Goal: Information Seeking & Learning: Learn about a topic

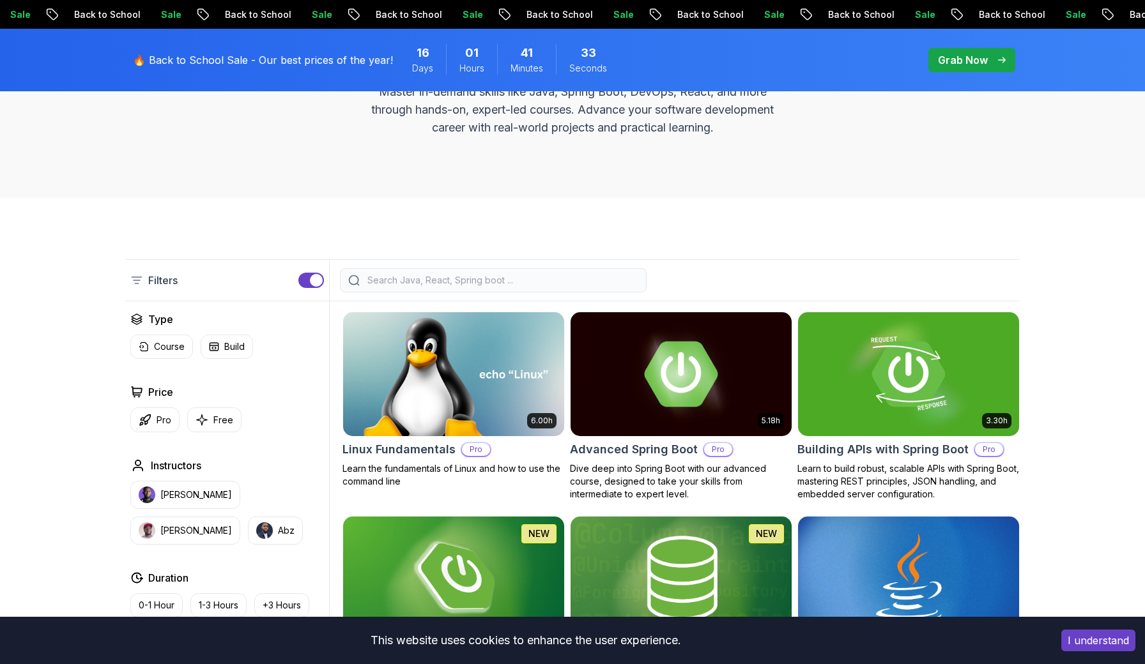
scroll to position [181, 0]
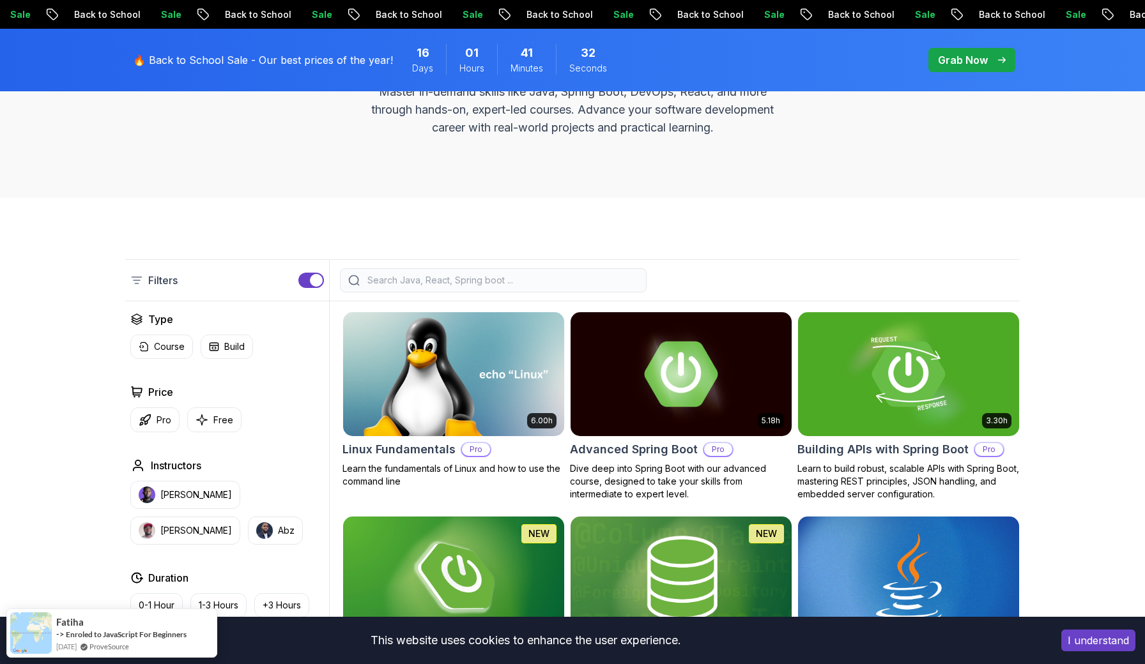
click at [436, 285] on input "search" at bounding box center [501, 280] width 273 height 13
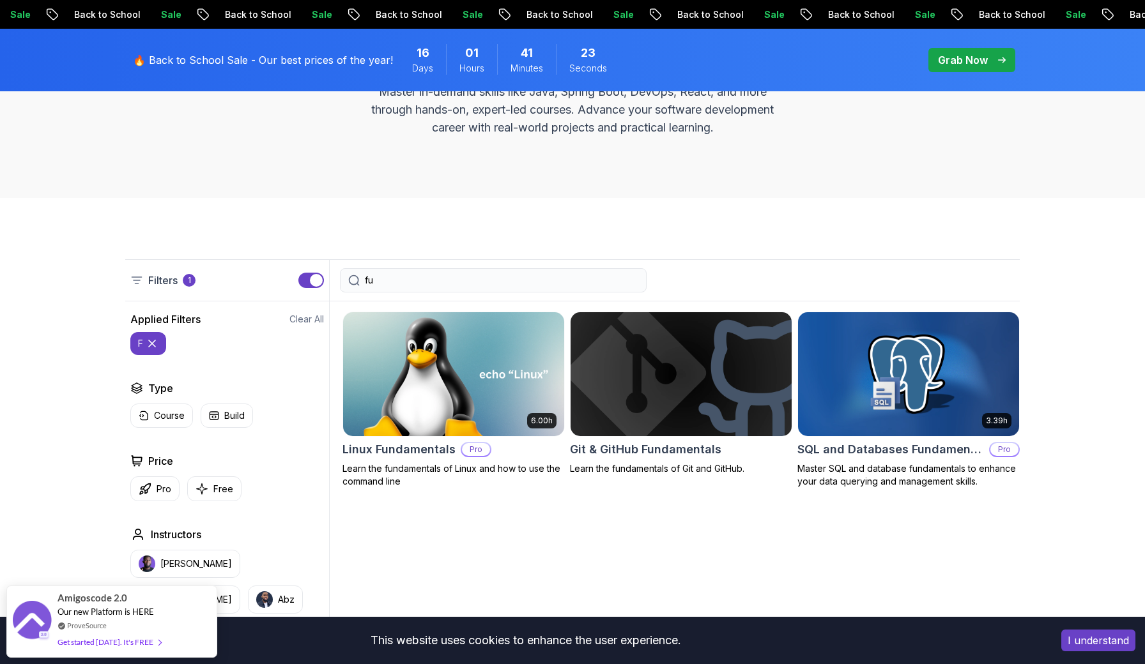
type input "f"
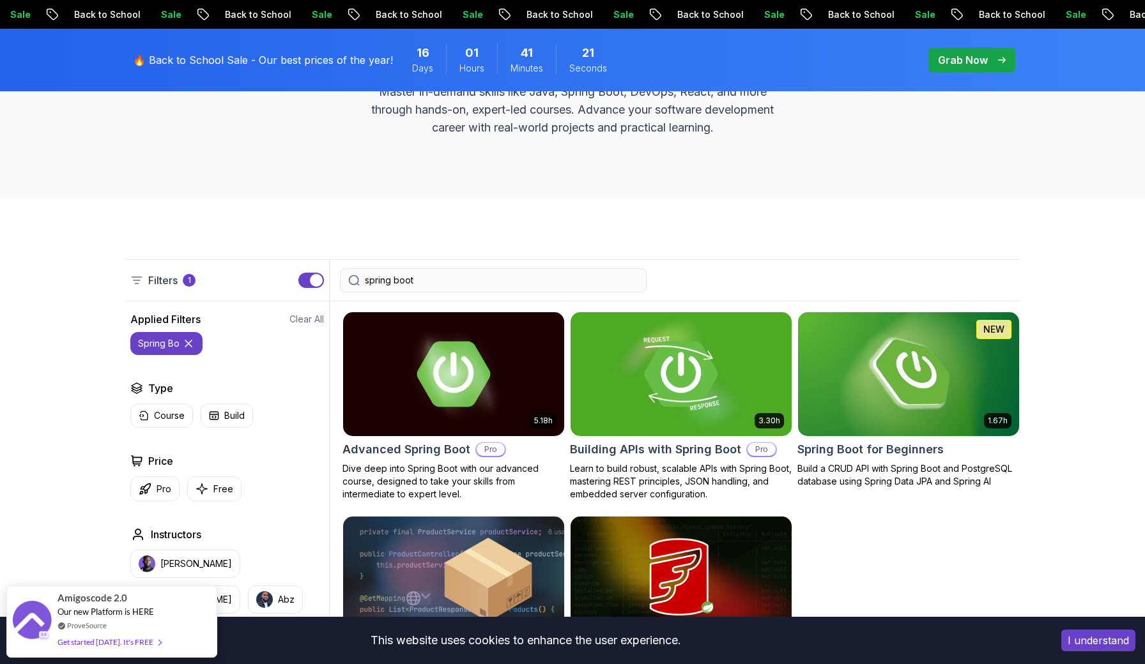
type input "spring boot"
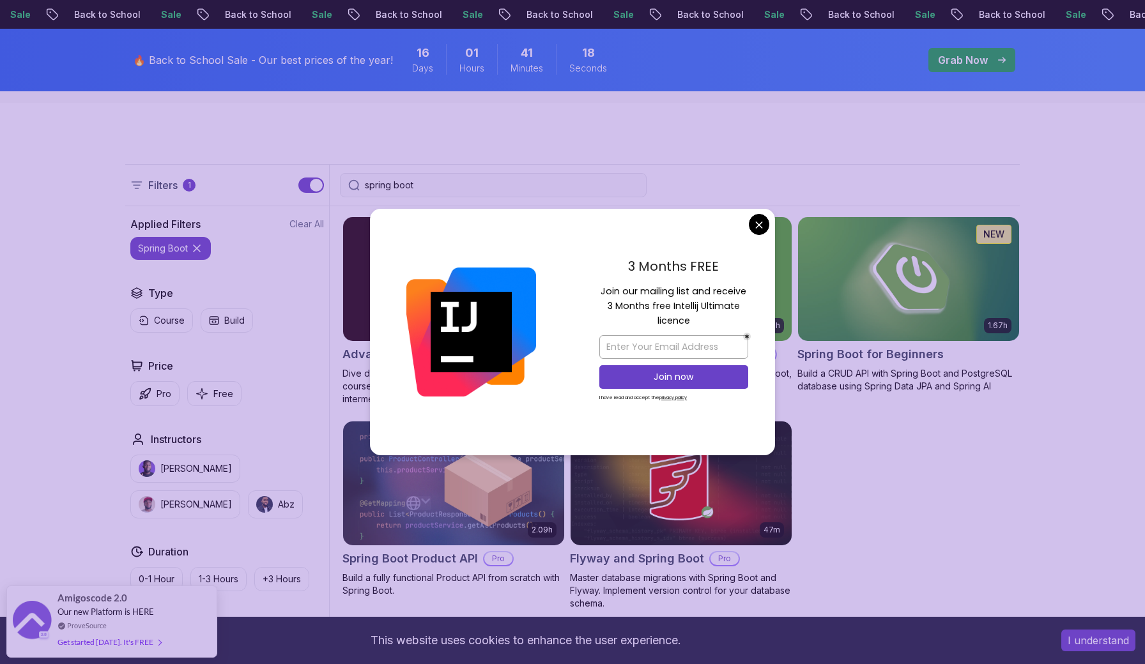
scroll to position [307, 0]
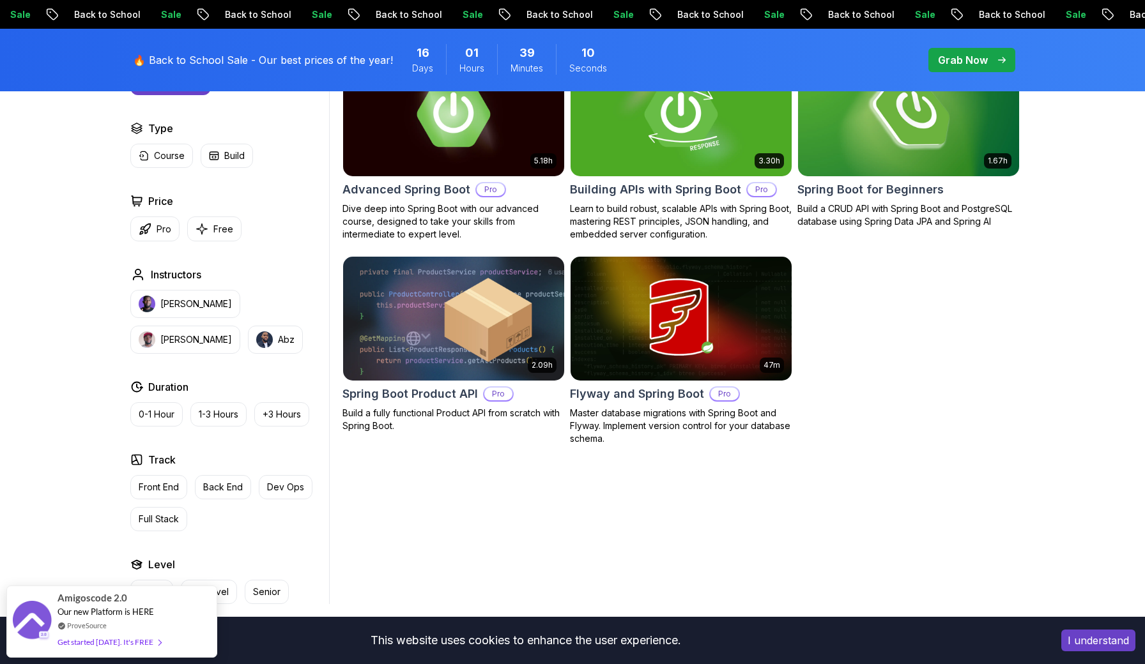
scroll to position [441, 0]
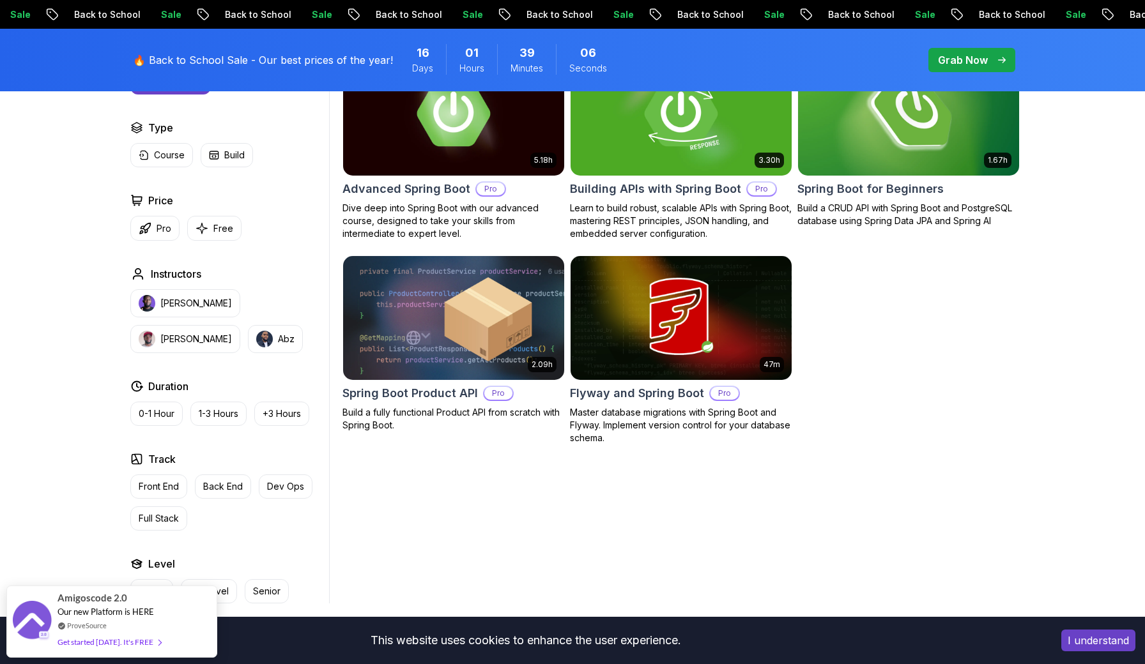
click at [871, 194] on h2 "Spring Boot for Beginners" at bounding box center [870, 189] width 146 height 18
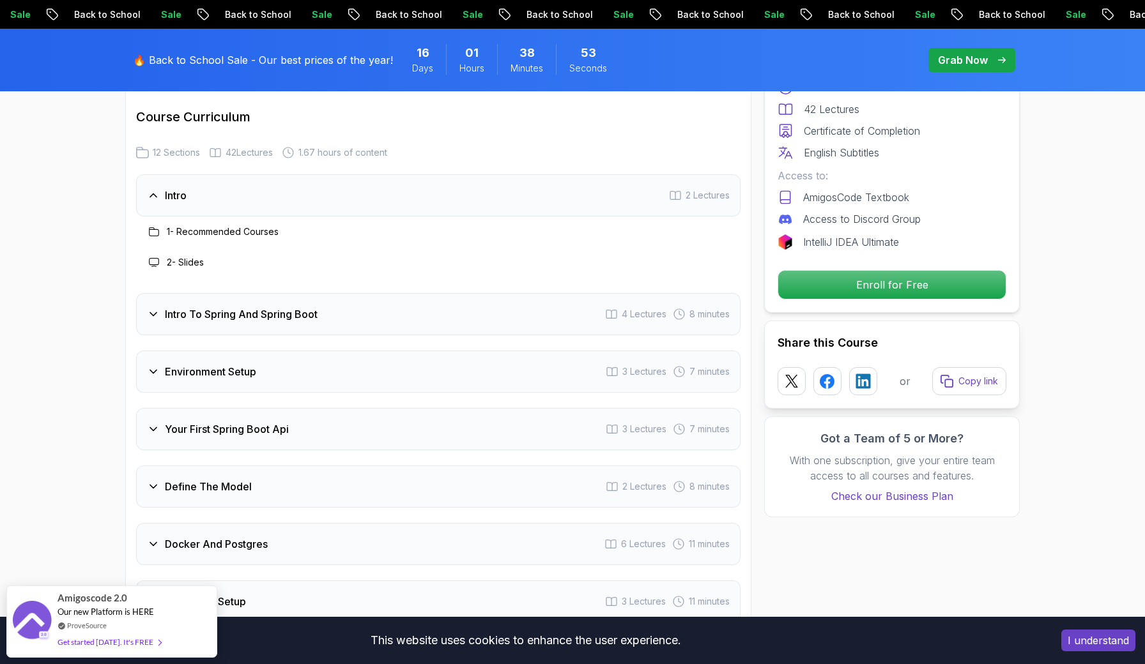
scroll to position [1486, 0]
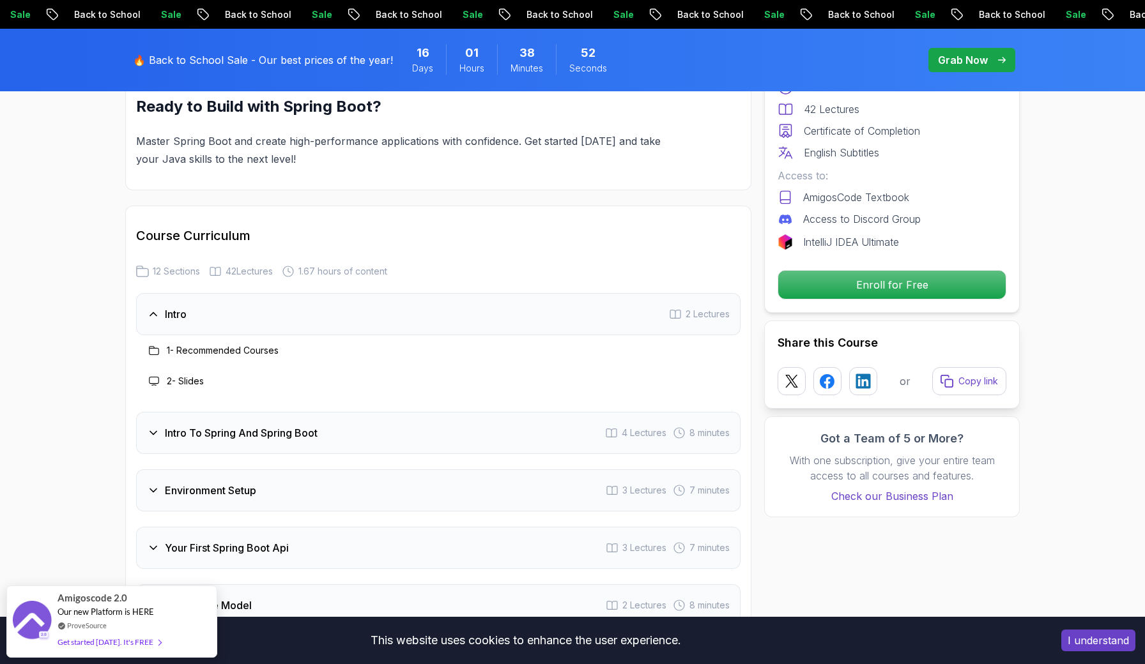
click at [150, 427] on icon at bounding box center [153, 433] width 13 height 13
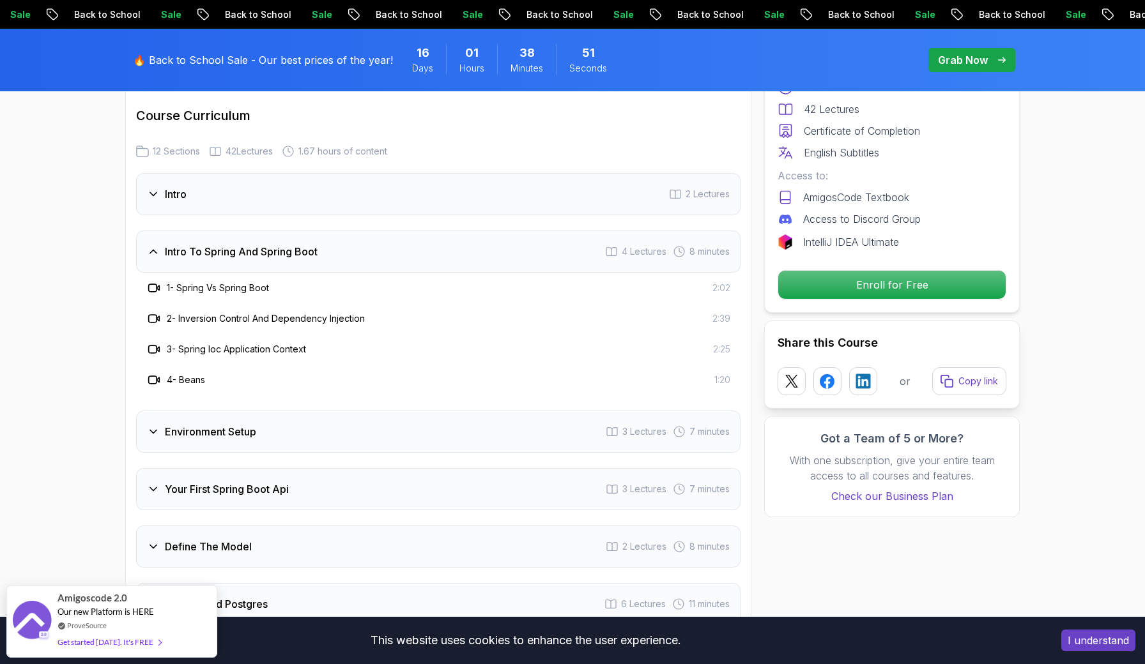
scroll to position [1612, 0]
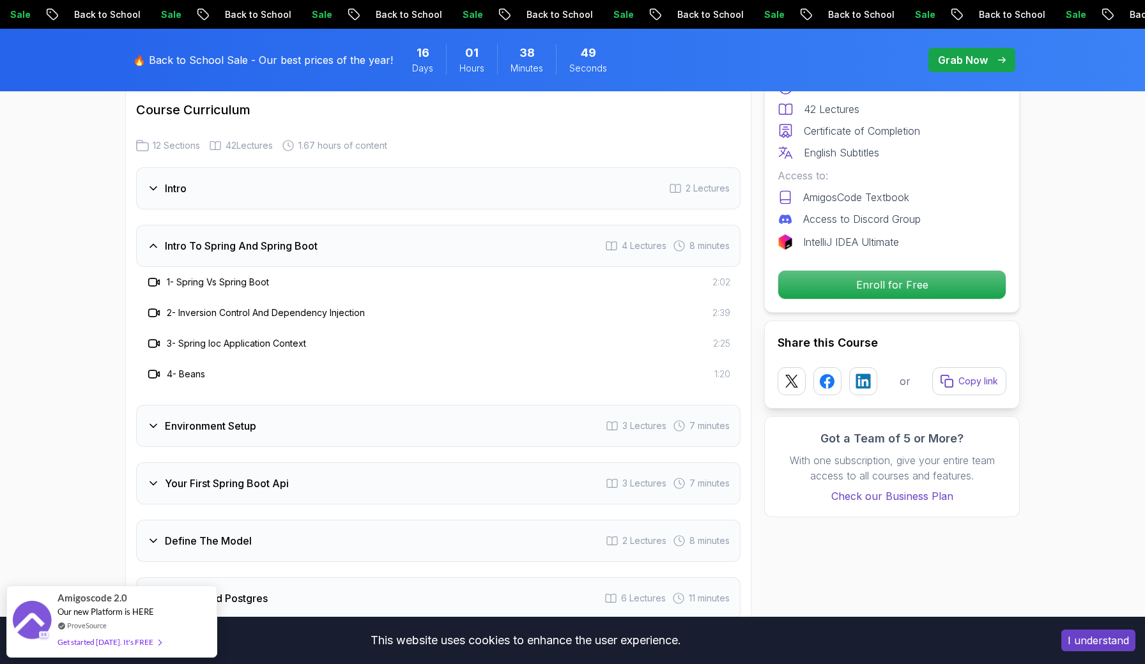
click at [184, 418] on h3 "Environment Setup" at bounding box center [210, 425] width 91 height 15
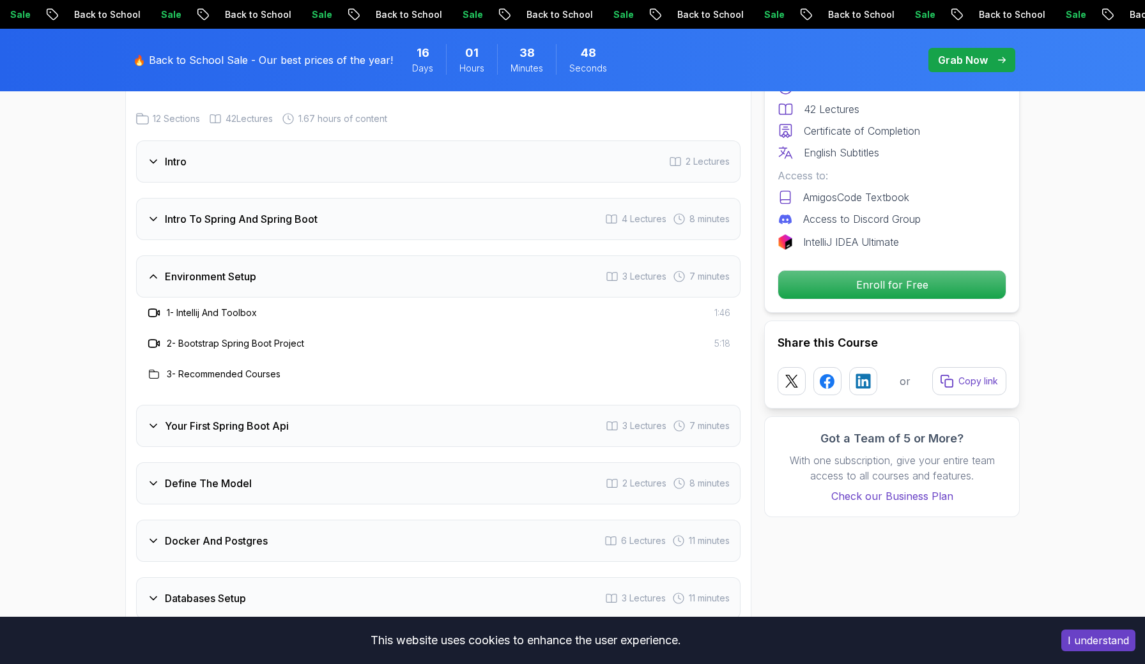
scroll to position [1643, 0]
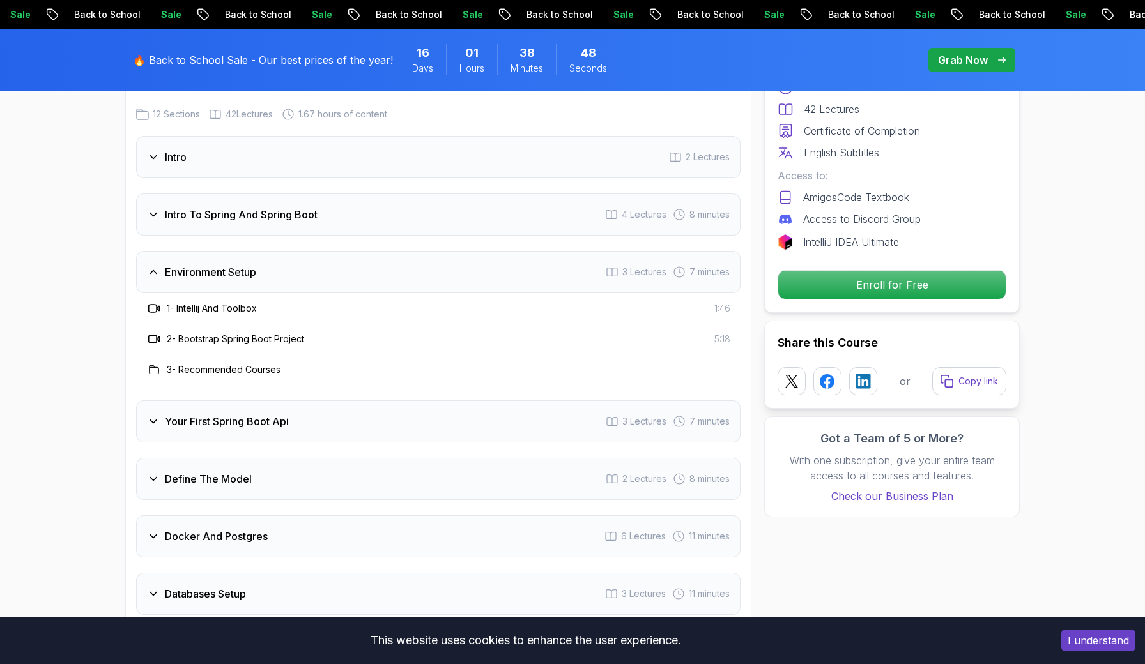
click at [188, 414] on h3 "Your First Spring Boot Api" at bounding box center [227, 421] width 124 height 15
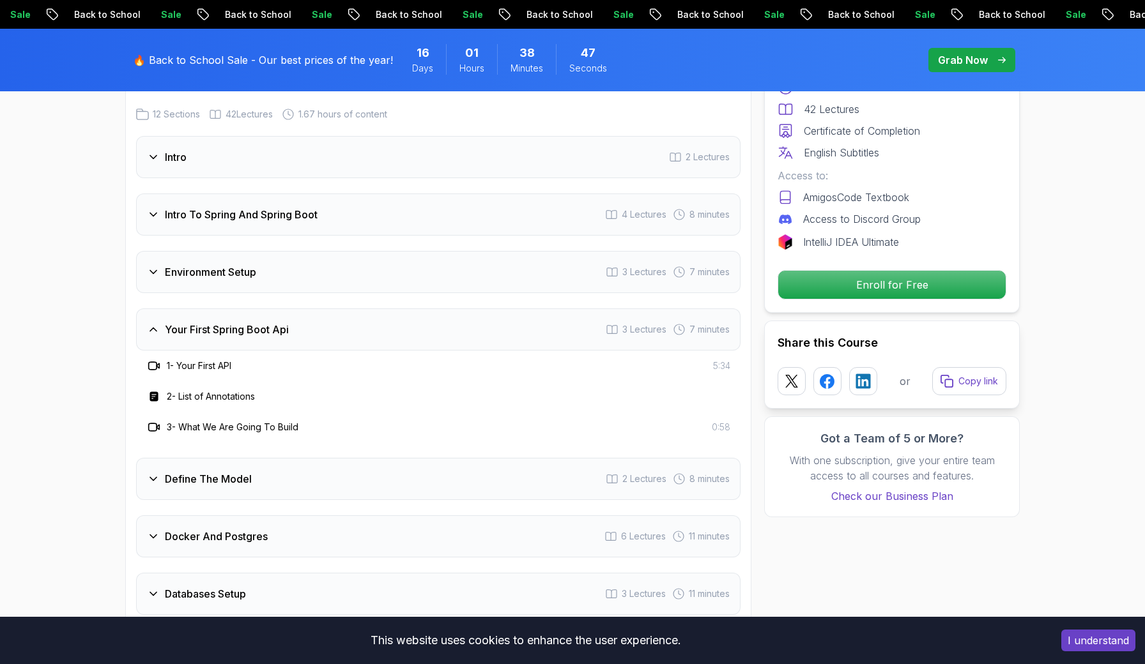
scroll to position [1666, 0]
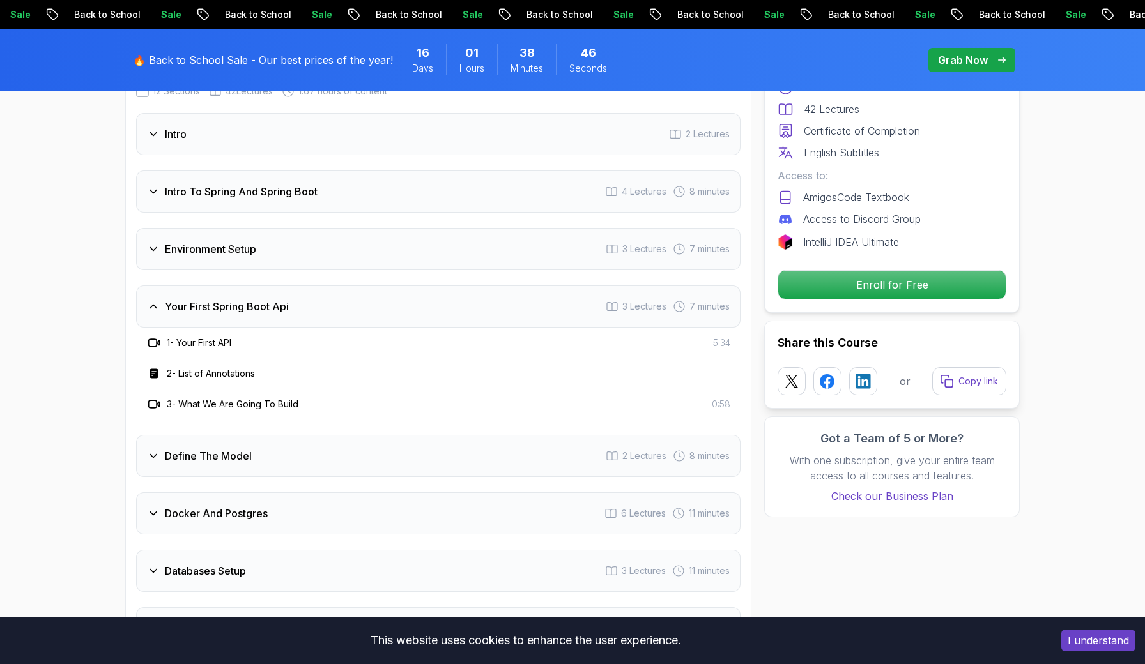
click at [188, 448] on h3 "Define The Model" at bounding box center [208, 455] width 87 height 15
